Goal: Information Seeking & Learning: Learn about a topic

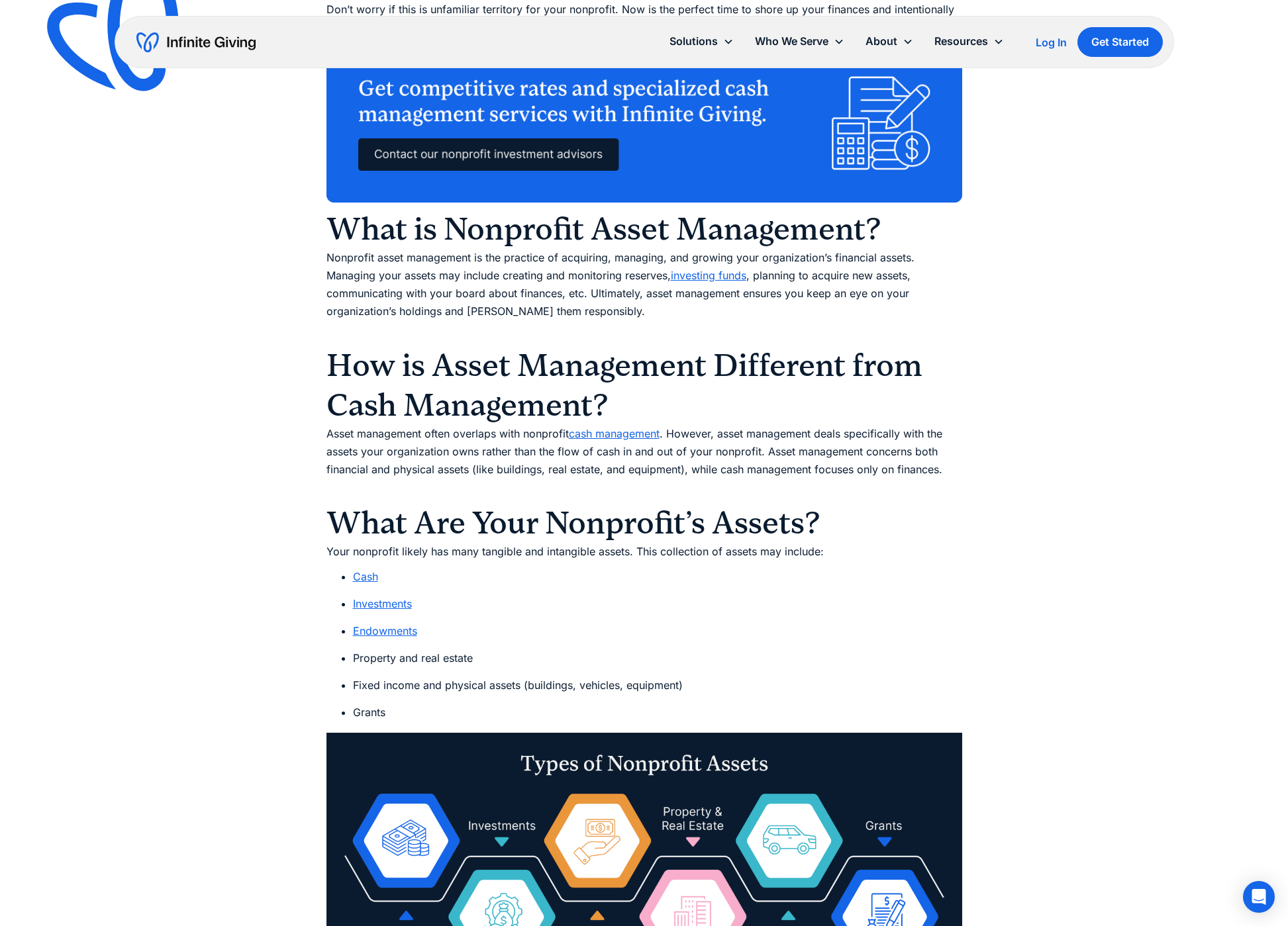
scroll to position [1009, 0]
click at [390, 603] on link "Investments" at bounding box center [382, 602] width 59 height 13
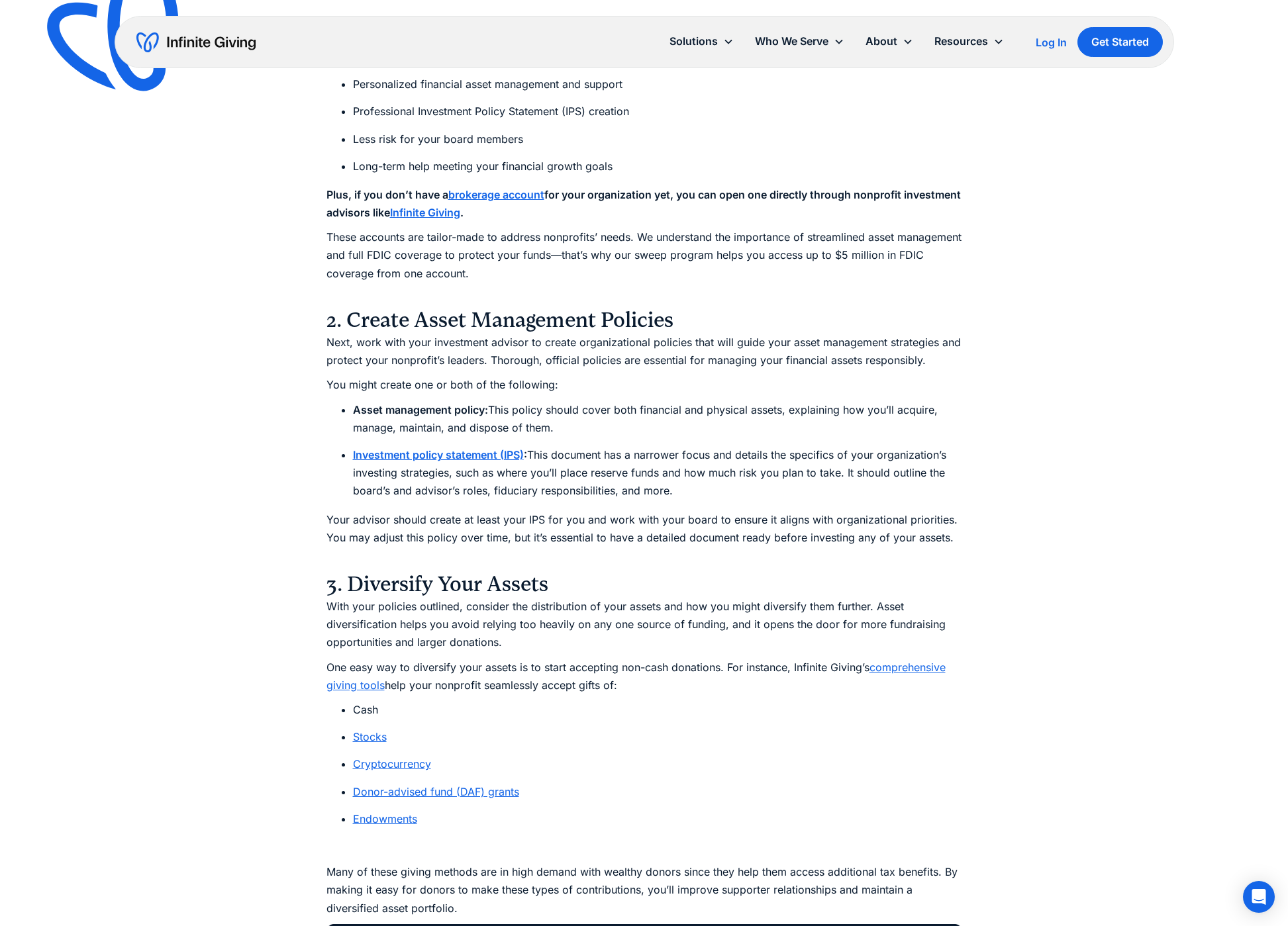
scroll to position [3697, 0]
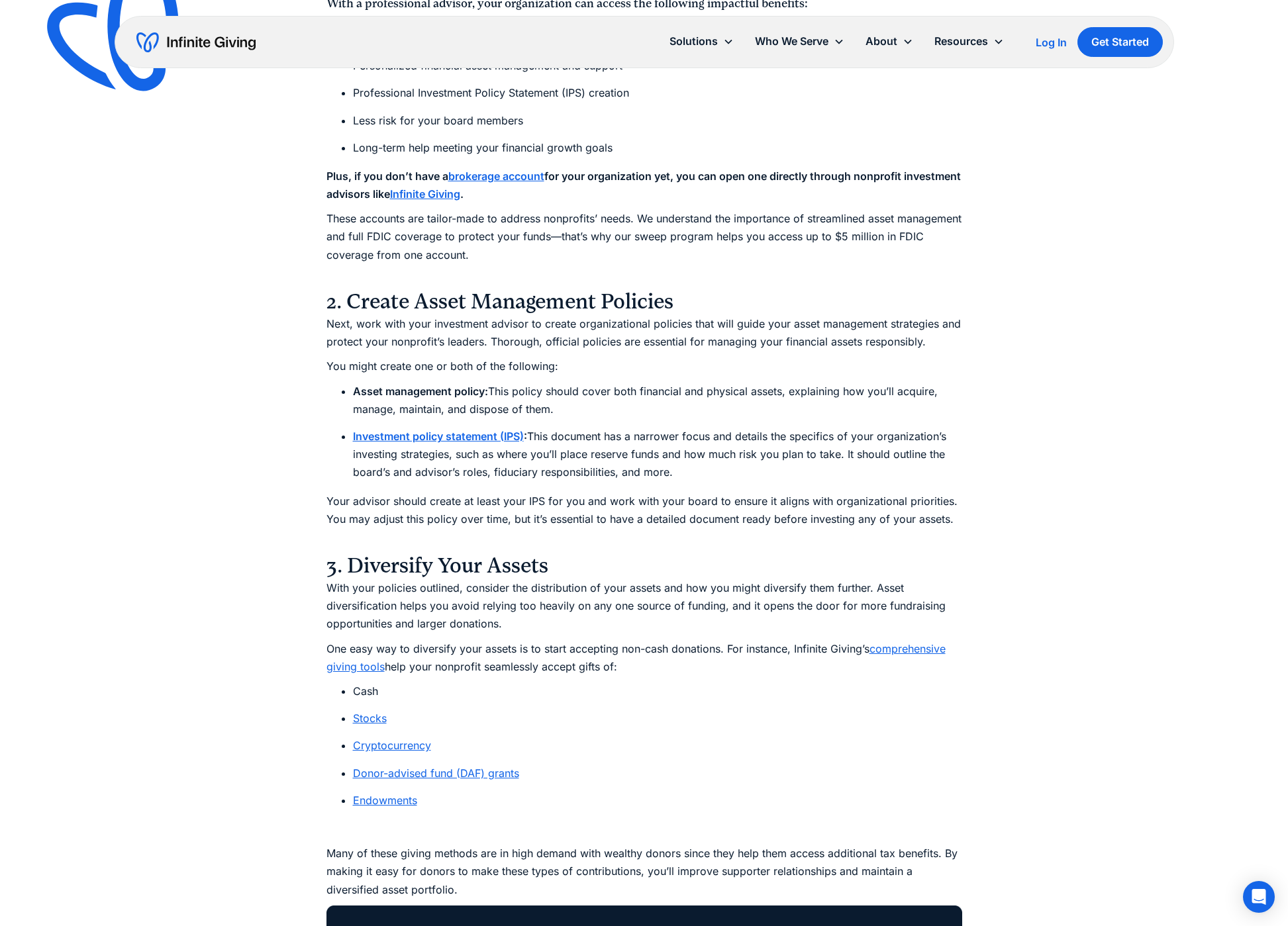
click at [894, 642] on link "comprehensive giving tools" at bounding box center [636, 658] width 619 height 31
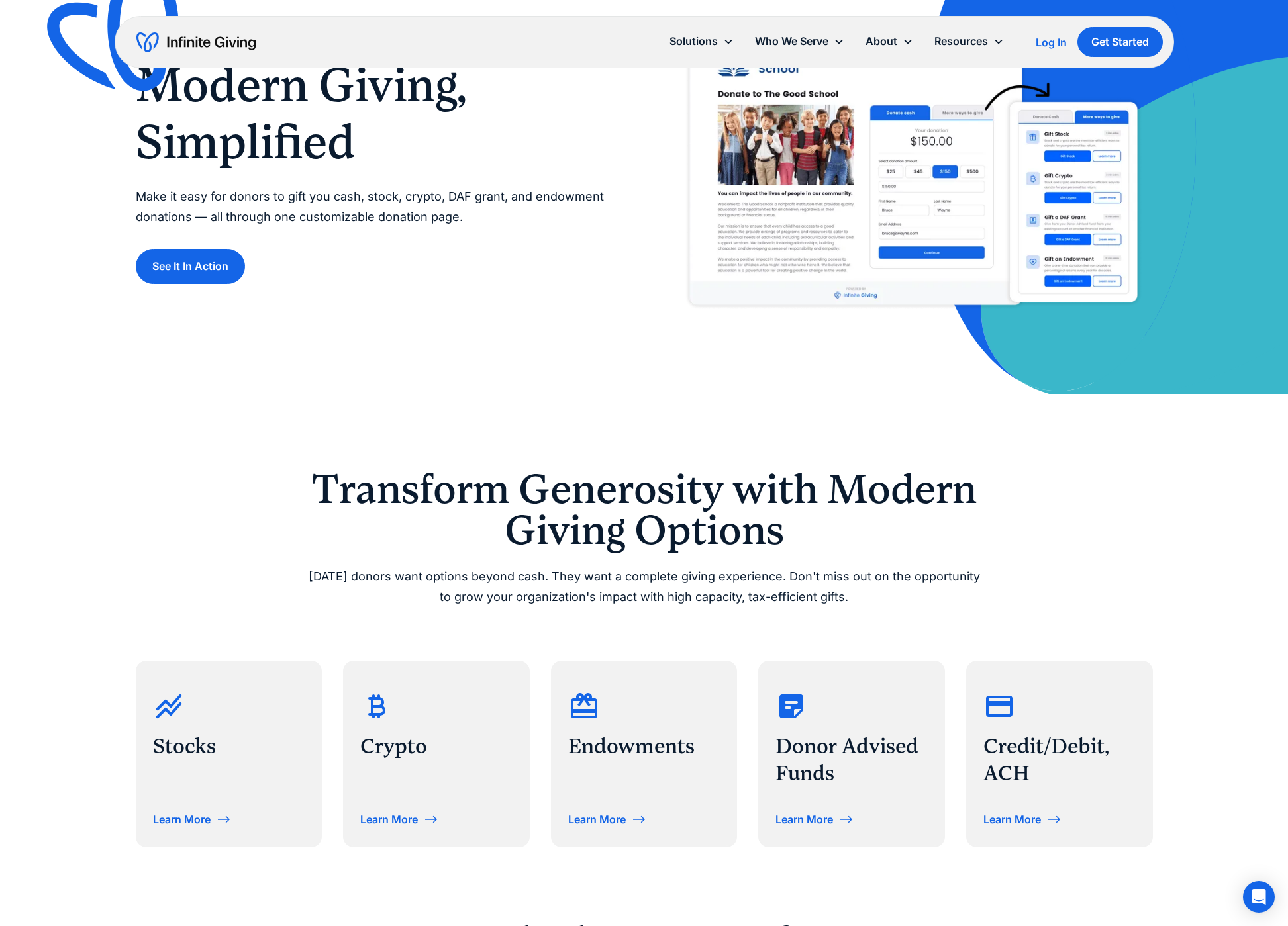
scroll to position [152, 0]
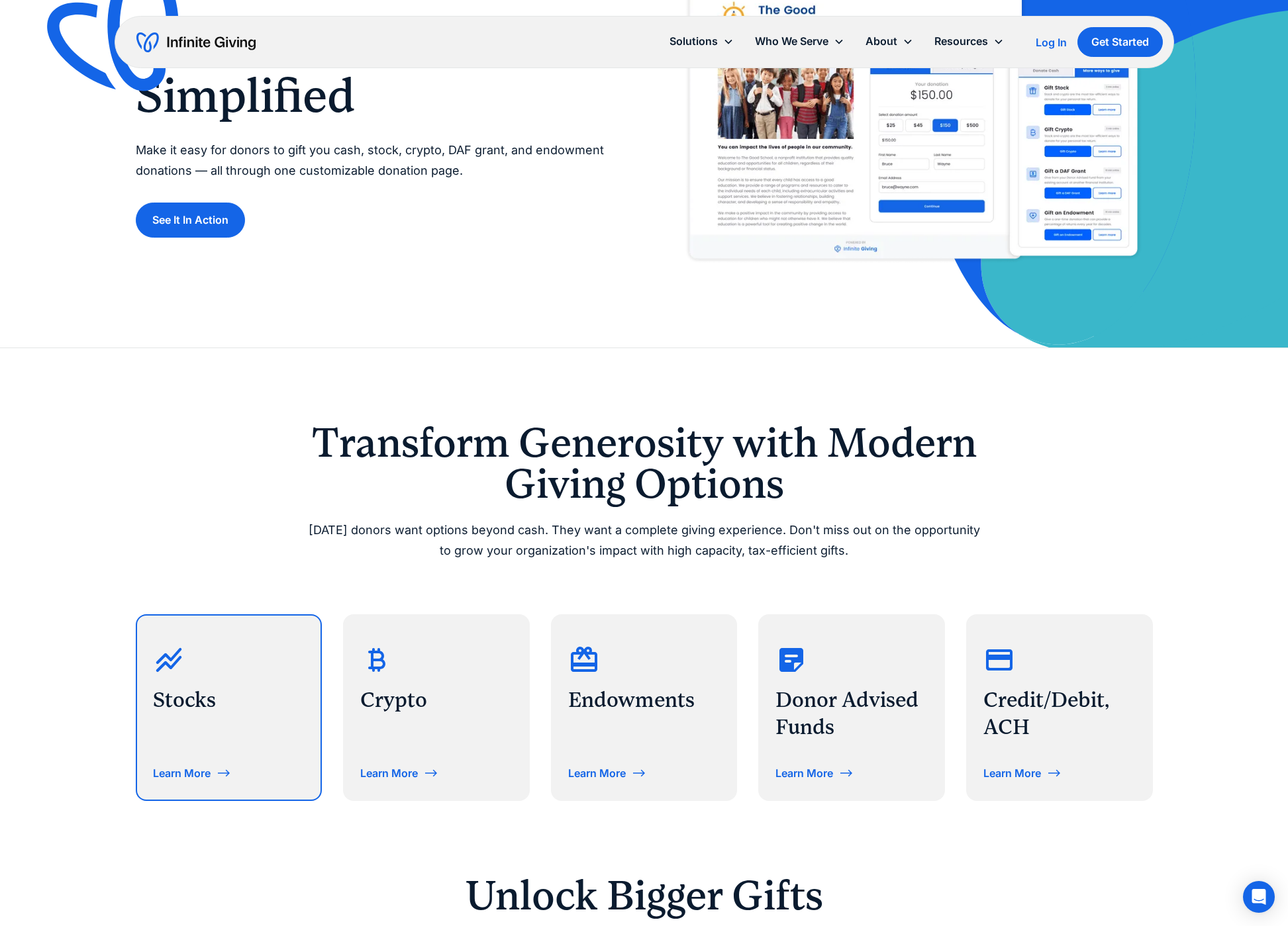
click at [188, 773] on div "Learn More" at bounding box center [182, 773] width 58 height 11
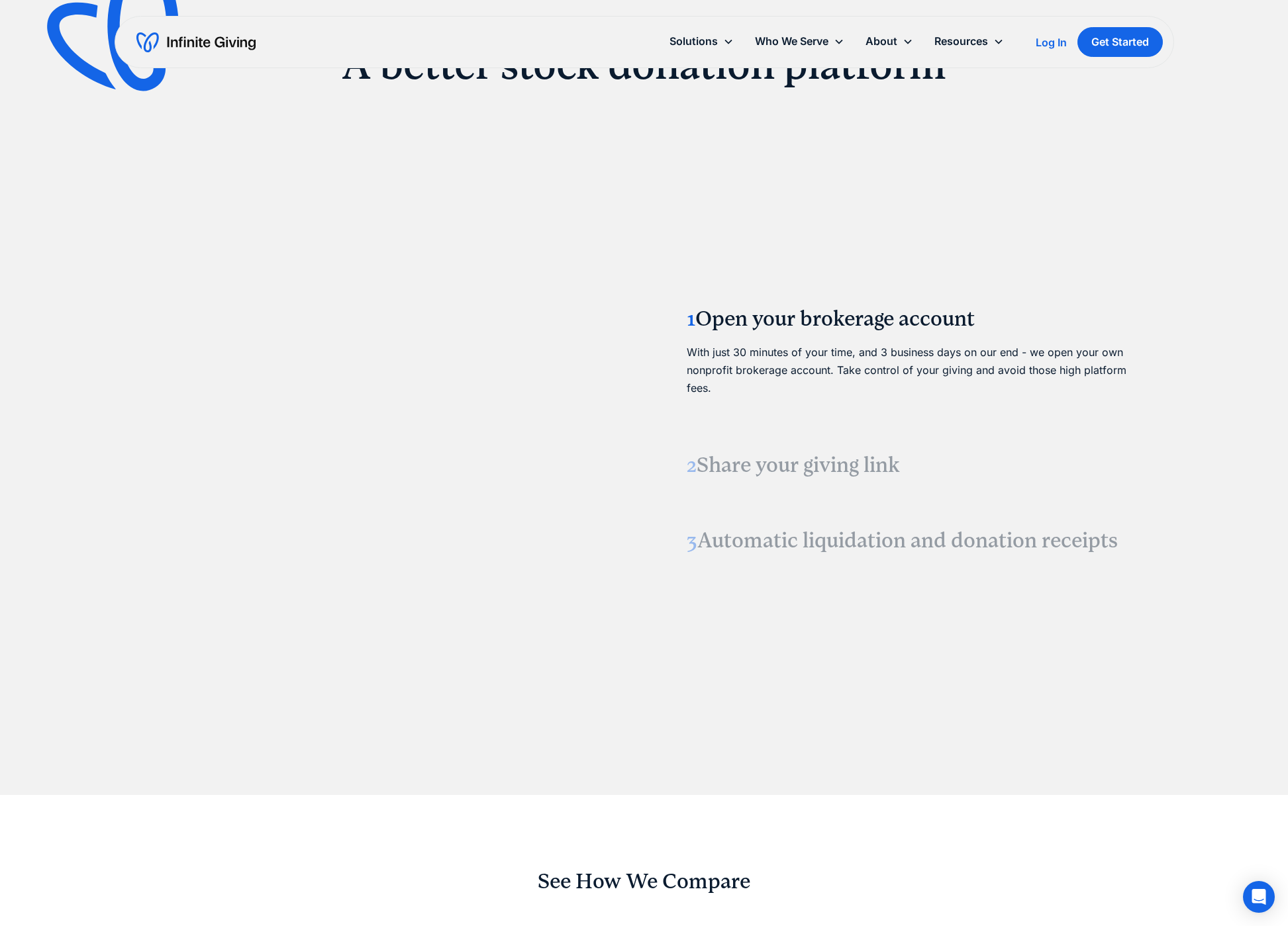
scroll to position [1667, 0]
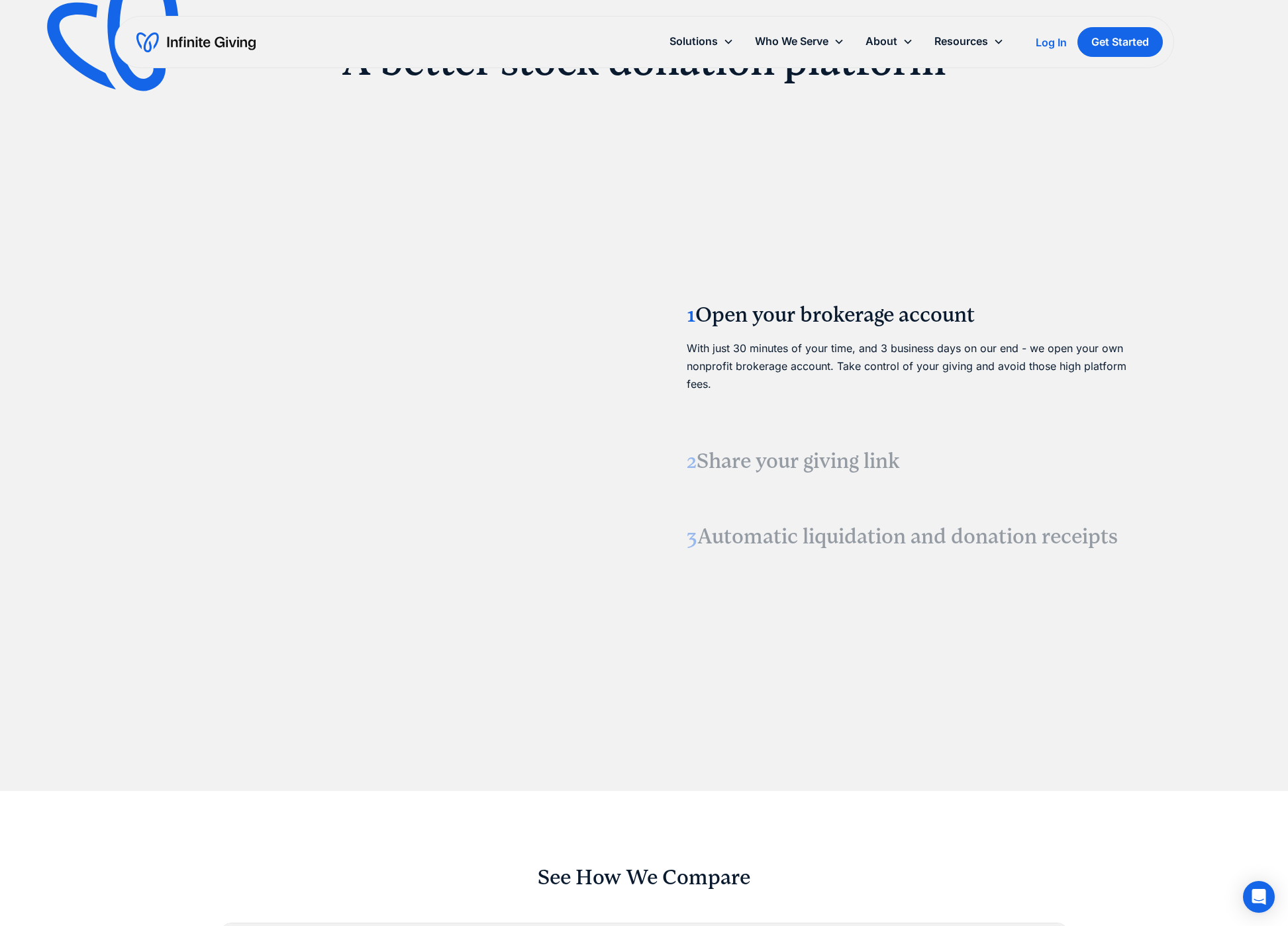
click at [733, 535] on h3 "3 Automatic liquidation and donation receipts" at bounding box center [911, 537] width 450 height 28
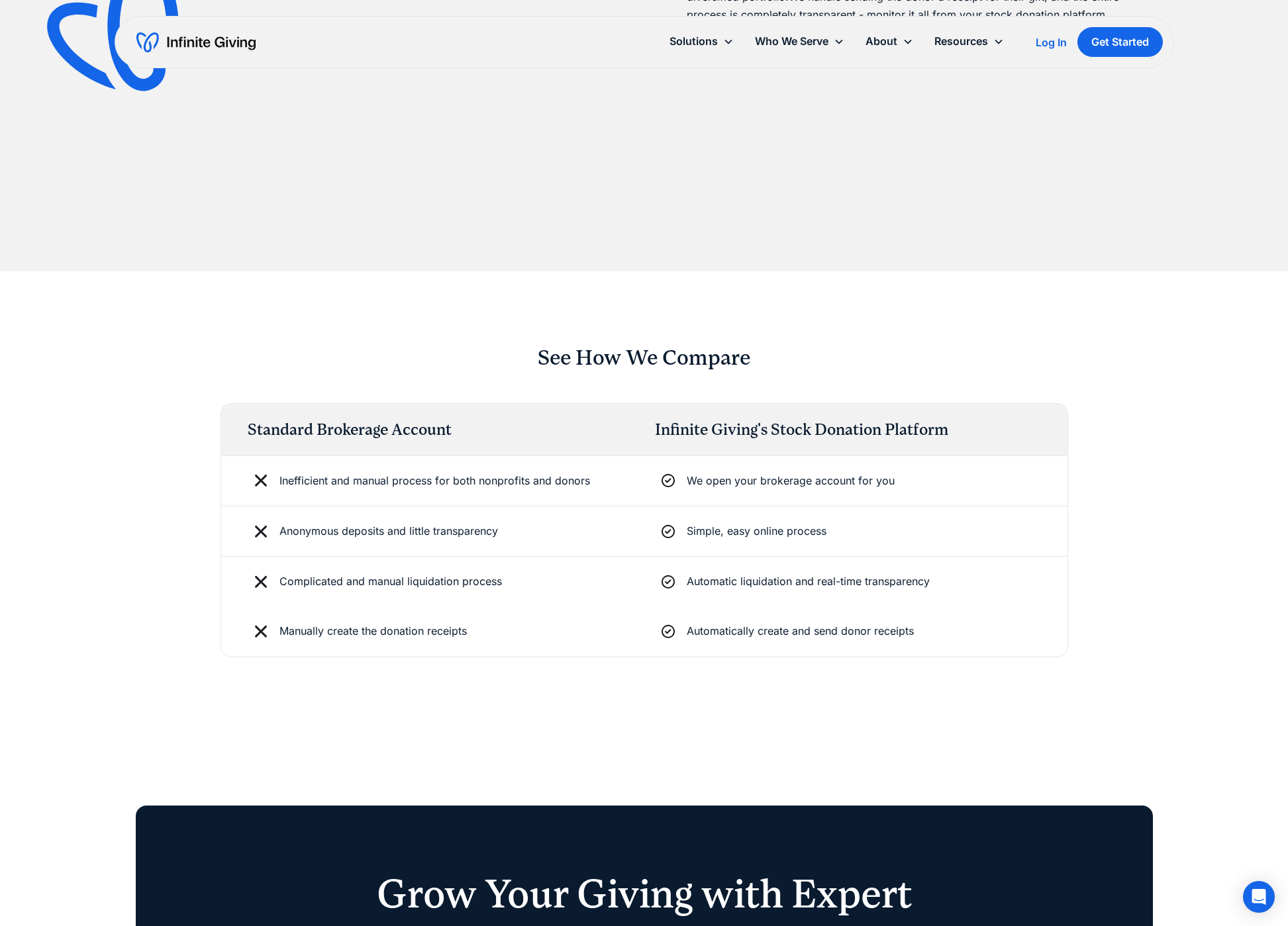
scroll to position [2187, 0]
click at [719, 528] on div "Simple, easy online process" at bounding box center [856, 531] width 392 height 18
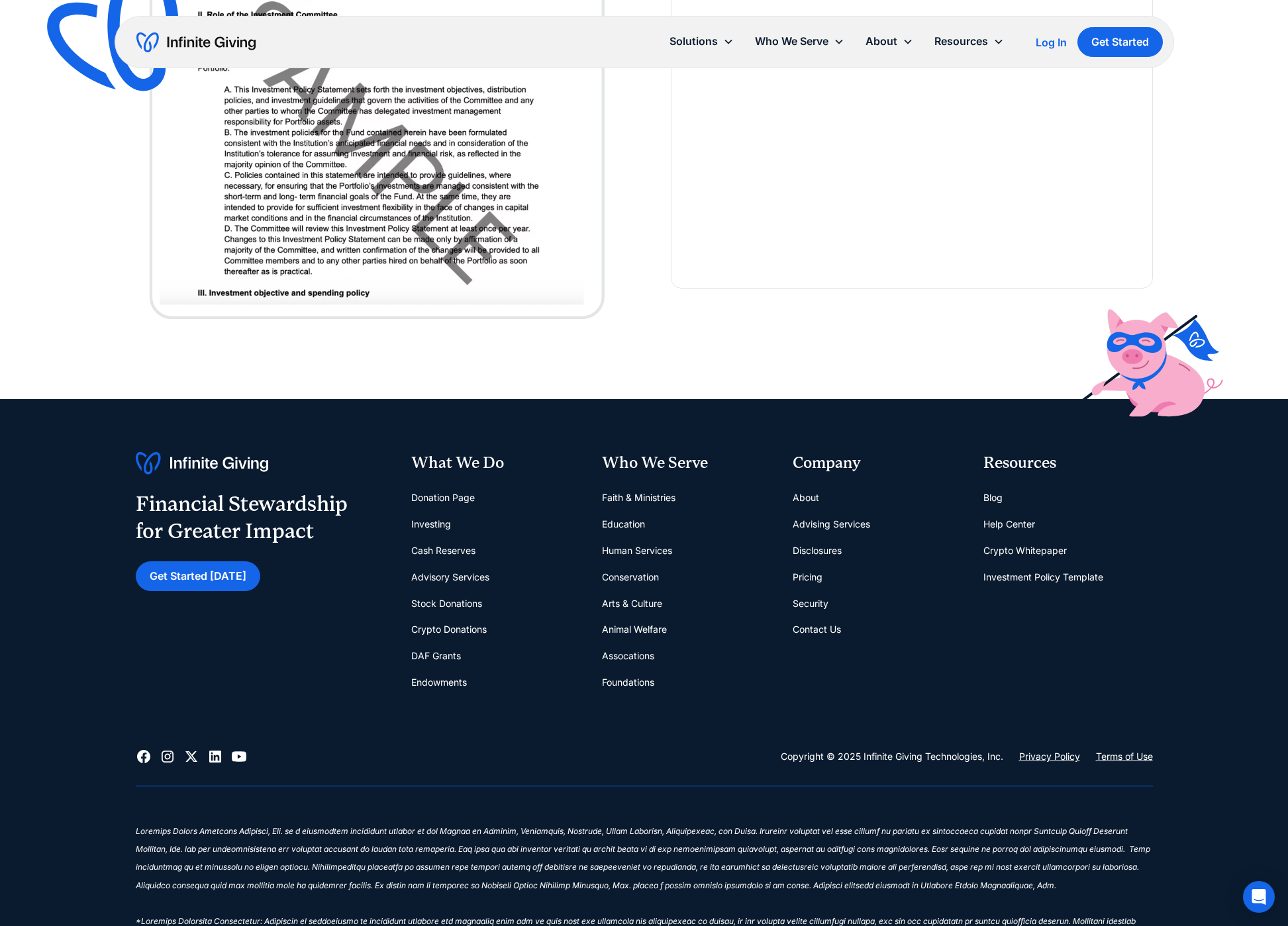
scroll to position [3811, 0]
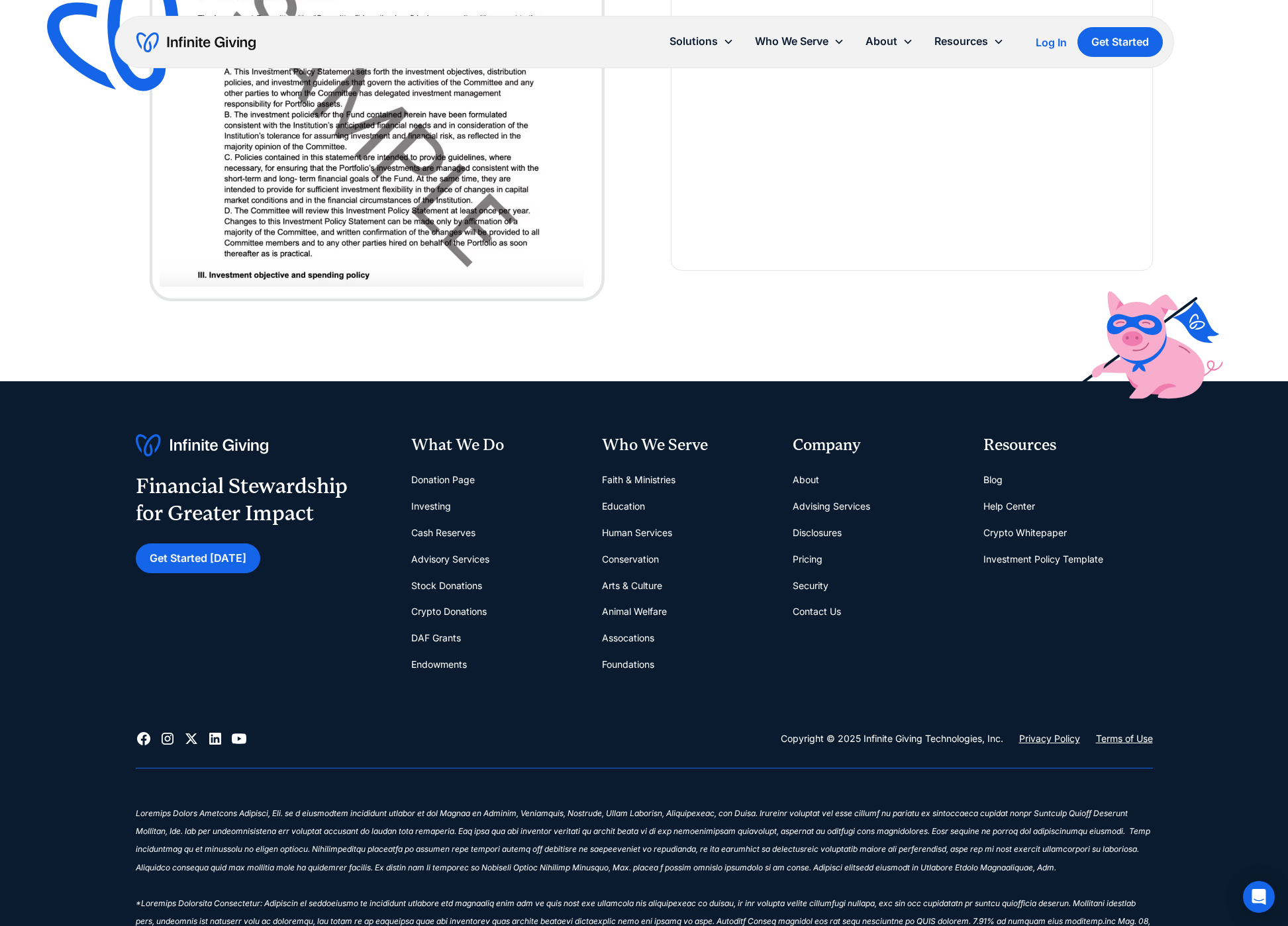
click at [446, 587] on link "Stock Donations" at bounding box center [446, 585] width 71 height 26
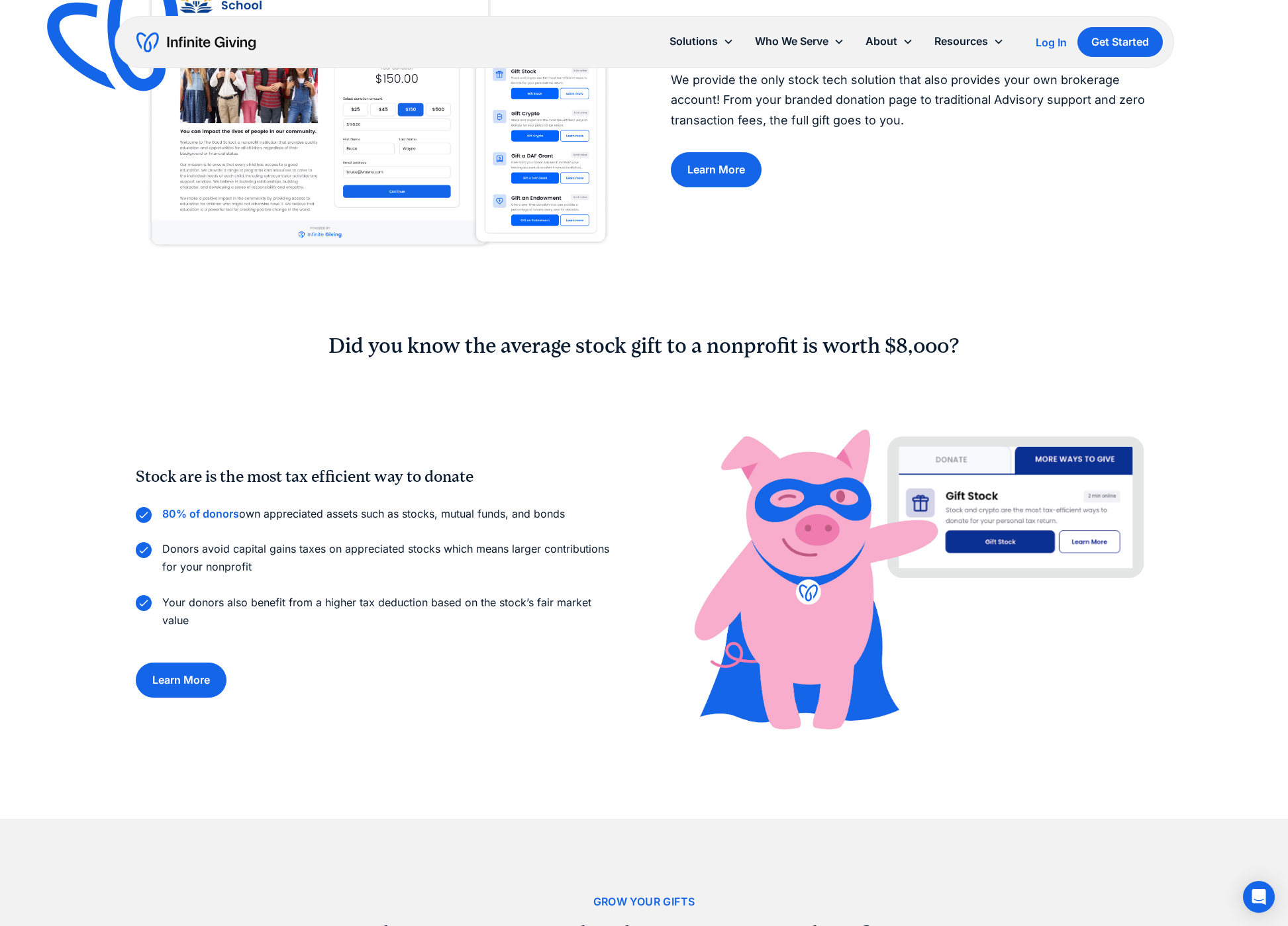
scroll to position [786, 0]
click at [188, 672] on link "Learn More" at bounding box center [181, 680] width 91 height 35
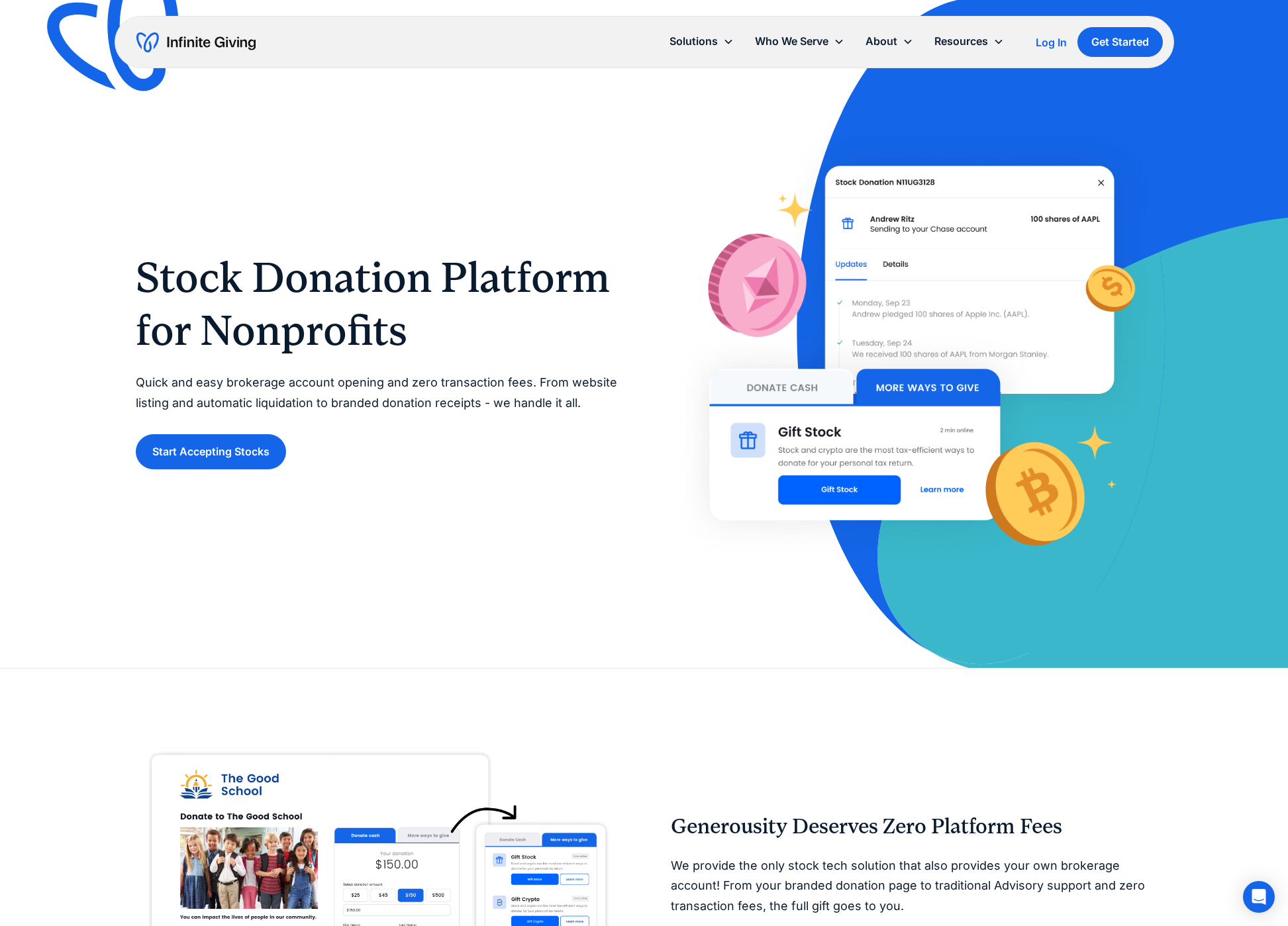
click at [1042, 40] on div "Log In" at bounding box center [1051, 42] width 31 height 11
